Goal: Navigation & Orientation: Find specific page/section

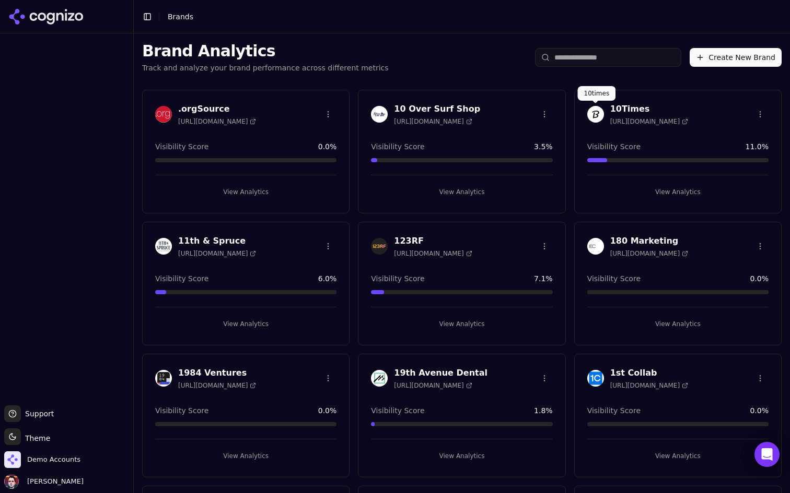
click at [261, 189] on button "View Analytics" at bounding box center [245, 192] width 181 height 17
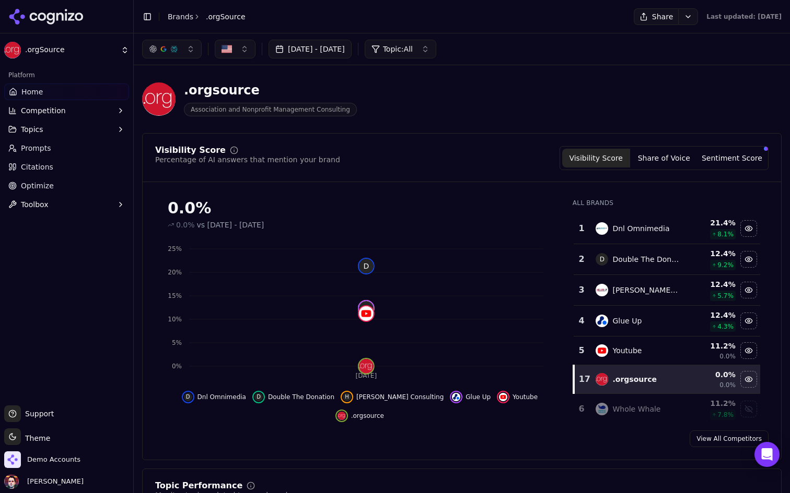
click at [74, 147] on link "Prompts" at bounding box center [66, 148] width 125 height 17
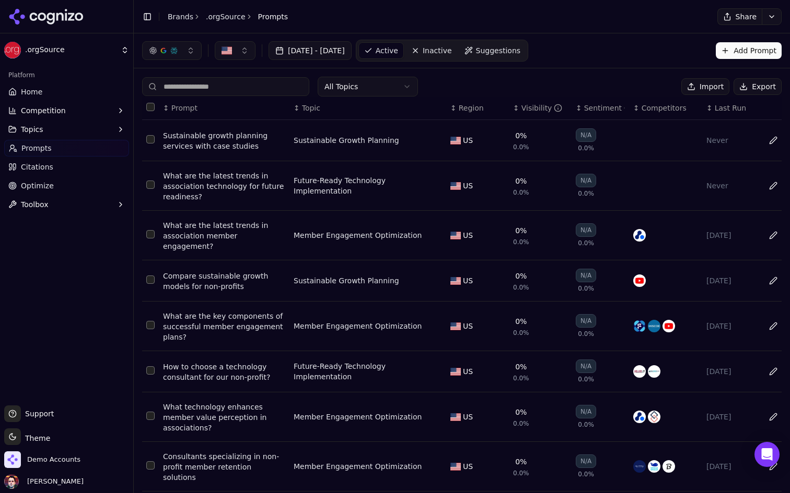
click at [398, 88] on html ".orgSource Platform Home Competition Topics Prompts Citations Optimize Toolbox …" at bounding box center [395, 246] width 790 height 493
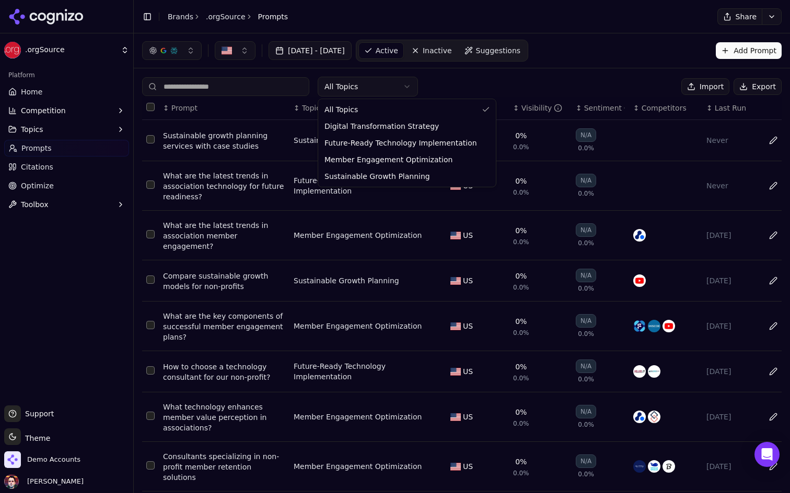
click at [398, 88] on html ".orgSource Platform Home Competition Topics Prompts Citations Optimize Toolbox …" at bounding box center [395, 246] width 790 height 493
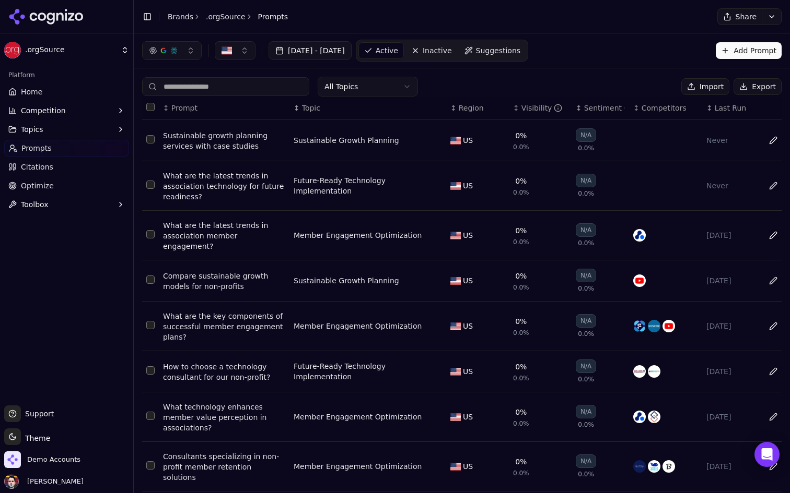
click at [489, 83] on div "All Topics Import Export" at bounding box center [461, 87] width 639 height 20
click at [526, 58] on link "Suggestions" at bounding box center [492, 50] width 67 height 17
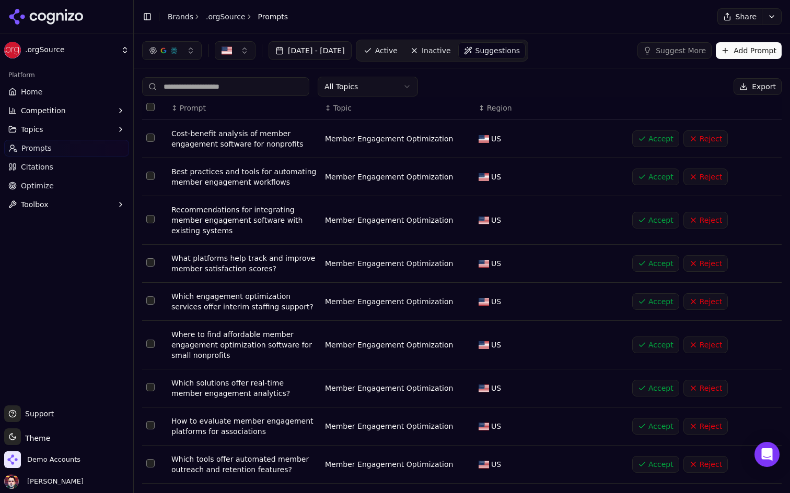
click at [397, 52] on span "Active" at bounding box center [386, 50] width 22 height 10
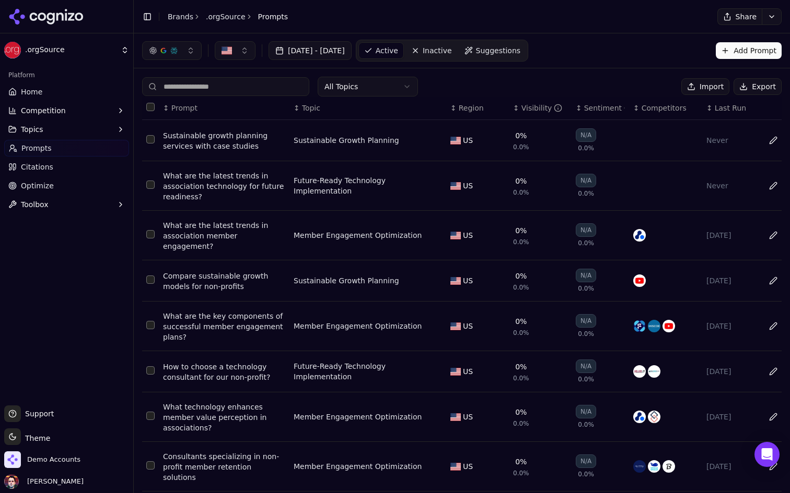
click at [401, 79] on html ".orgSource Platform Home Competition Topics Prompts Citations Optimize Toolbox …" at bounding box center [395, 246] width 790 height 493
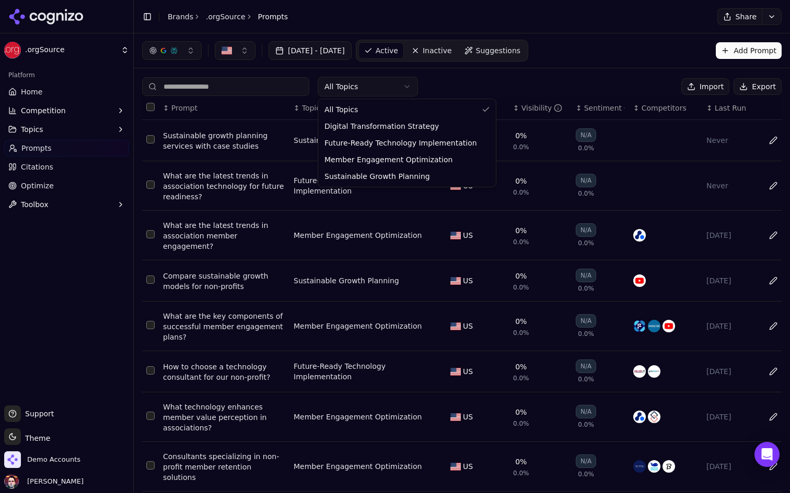
click at [405, 84] on html ".orgSource Platform Home Competition Topics Prompts Citations Optimize Toolbox …" at bounding box center [395, 246] width 790 height 493
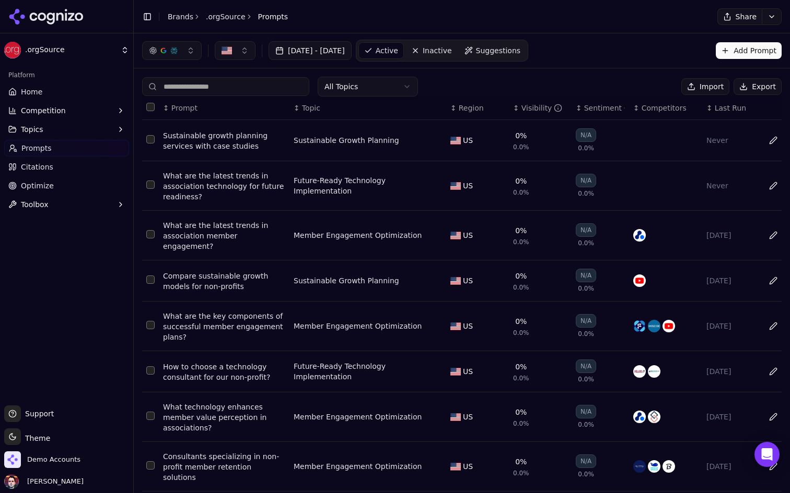
click at [483, 85] on div "All Topics Import Export" at bounding box center [461, 87] width 639 height 20
click at [59, 87] on link "Home" at bounding box center [66, 92] width 125 height 17
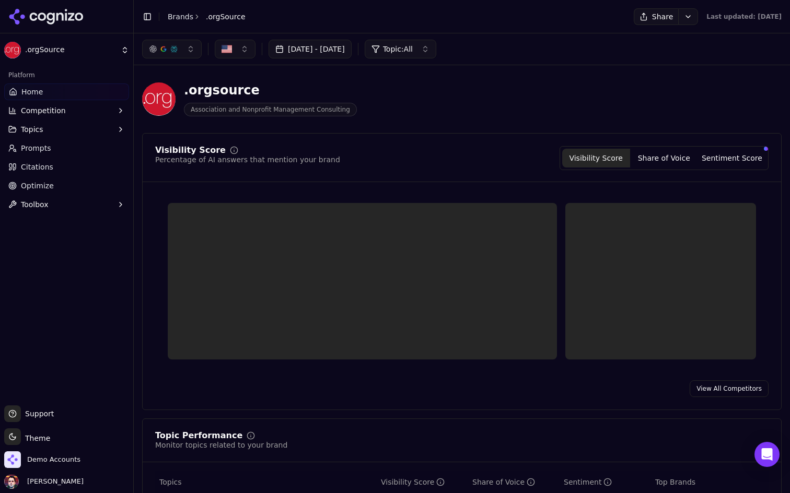
click at [67, 469] on div "Demo Accounts" at bounding box center [66, 462] width 125 height 21
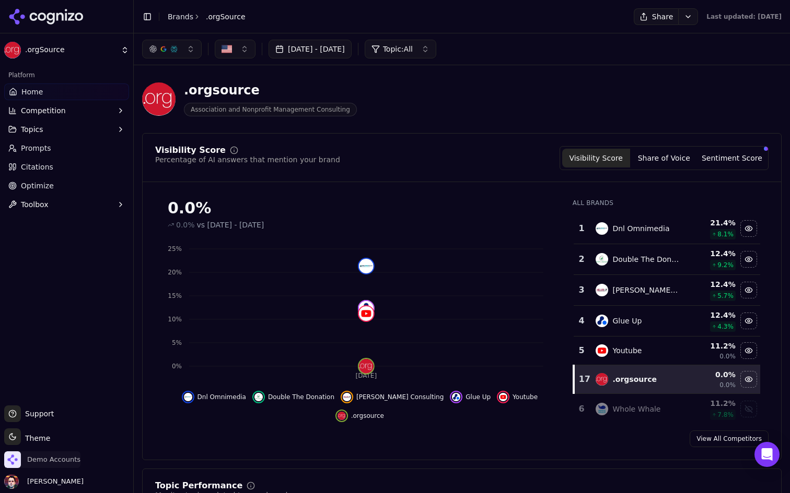
click at [69, 463] on span "Demo Accounts" at bounding box center [53, 459] width 53 height 9
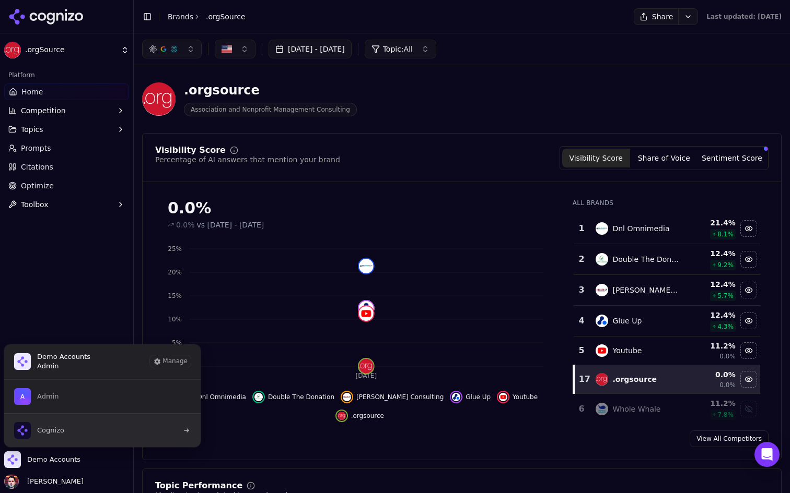
click at [106, 432] on button "Cognizo" at bounding box center [102, 431] width 197 height 34
